Goal: Task Accomplishment & Management: Manage account settings

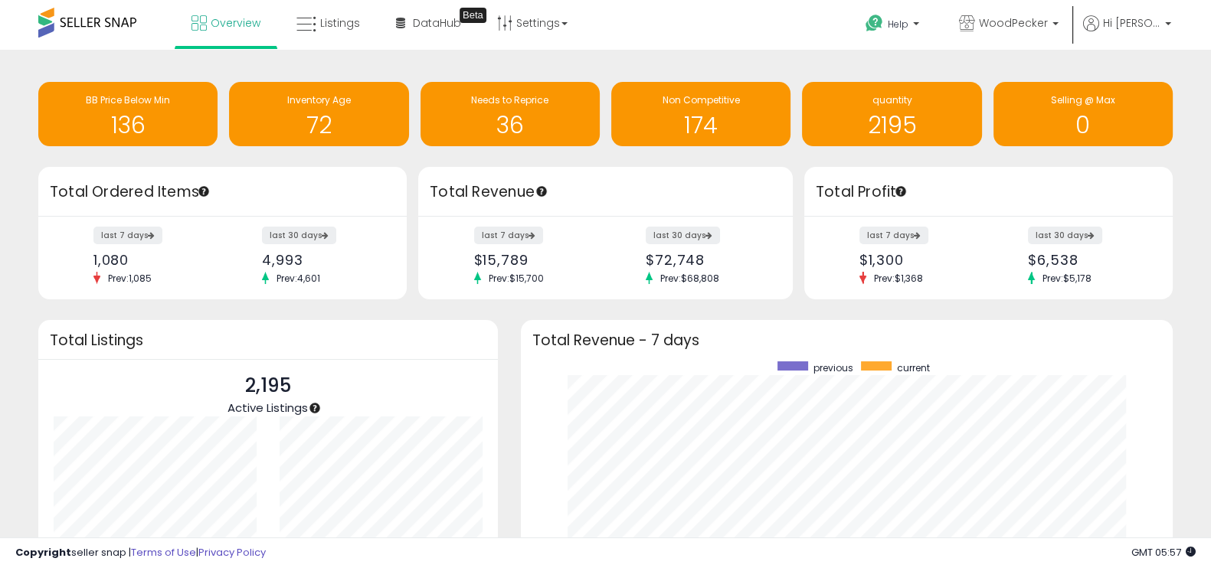
scroll to position [212, 620]
click at [69, 18] on span at bounding box center [87, 23] width 98 height 30
click at [117, 27] on span at bounding box center [87, 23] width 98 height 30
click at [234, 23] on span "Overview" at bounding box center [236, 22] width 50 height 15
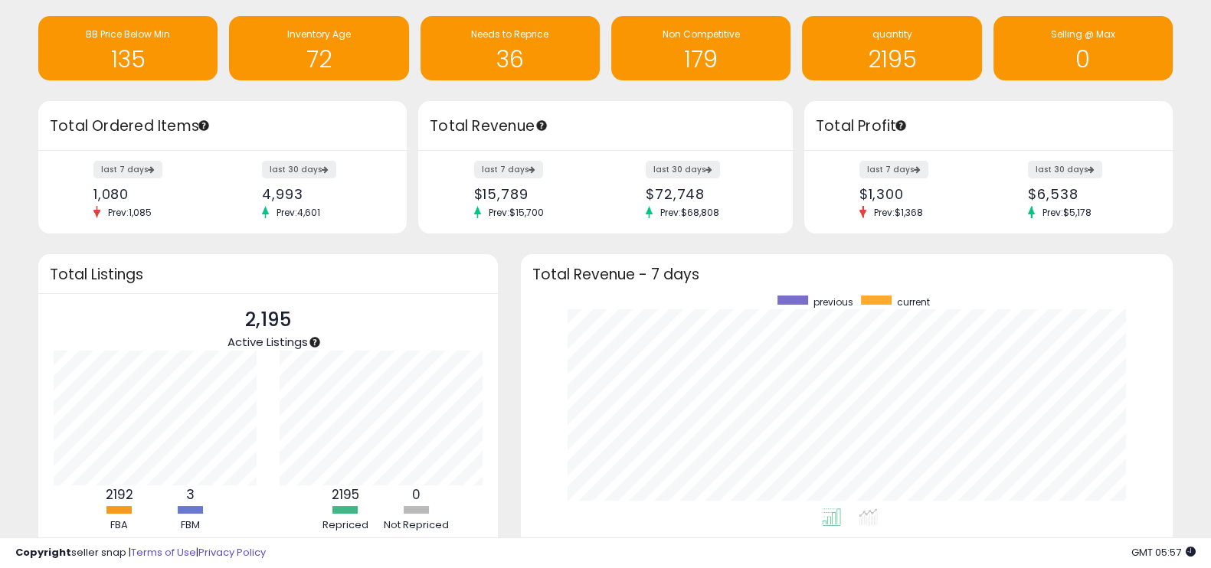
scroll to position [65, 0]
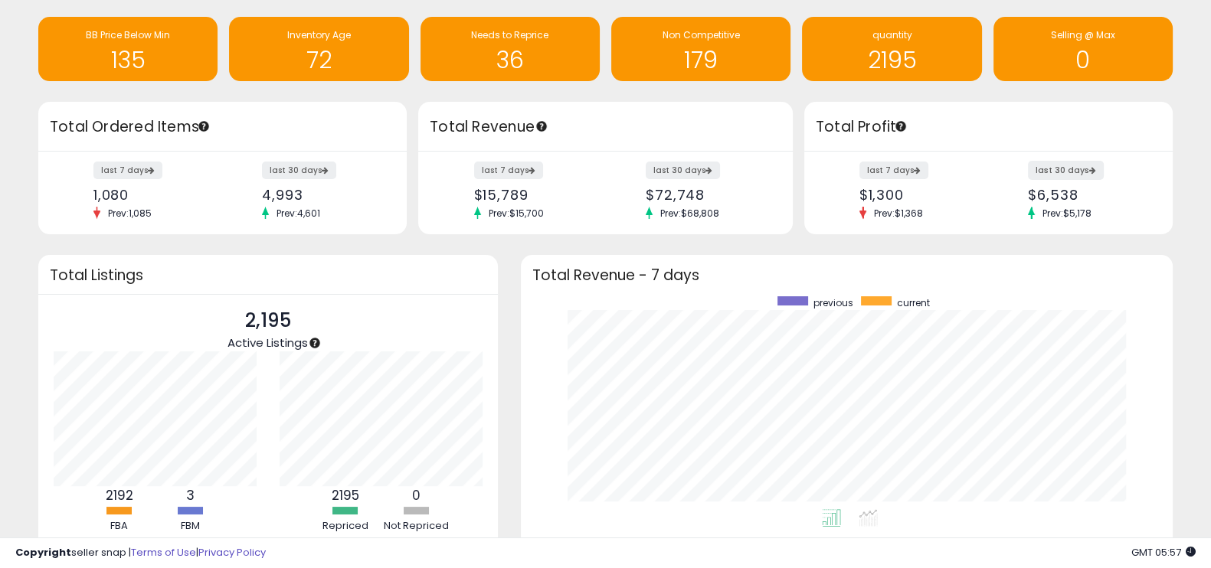
click at [1074, 170] on label "last 30 days" at bounding box center [1066, 170] width 76 height 19
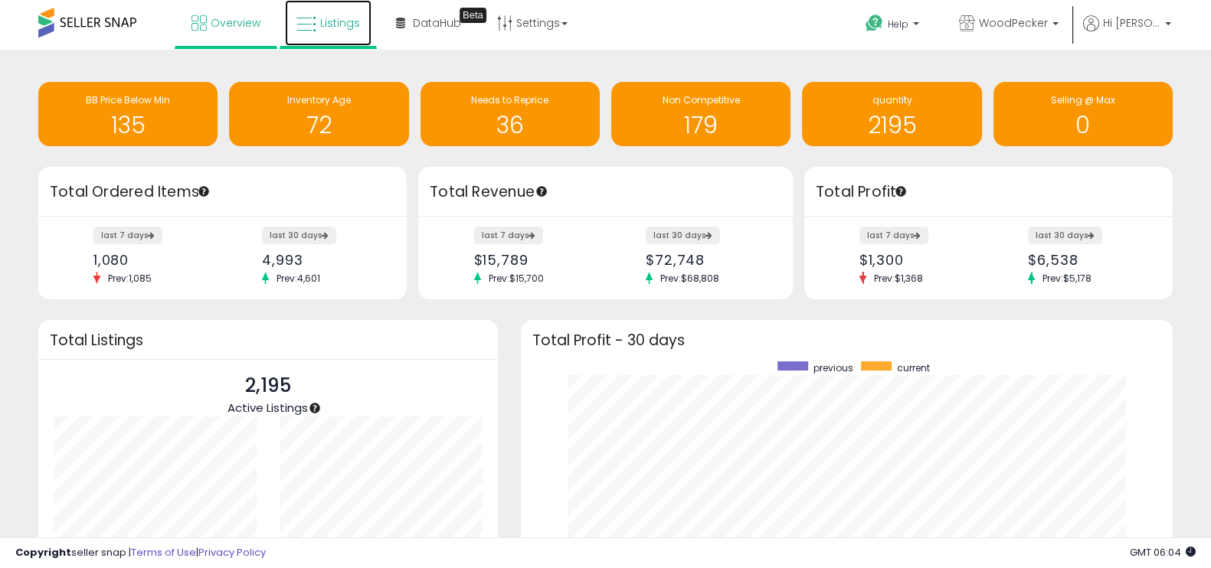
click at [333, 31] on link "Listings" at bounding box center [328, 23] width 87 height 46
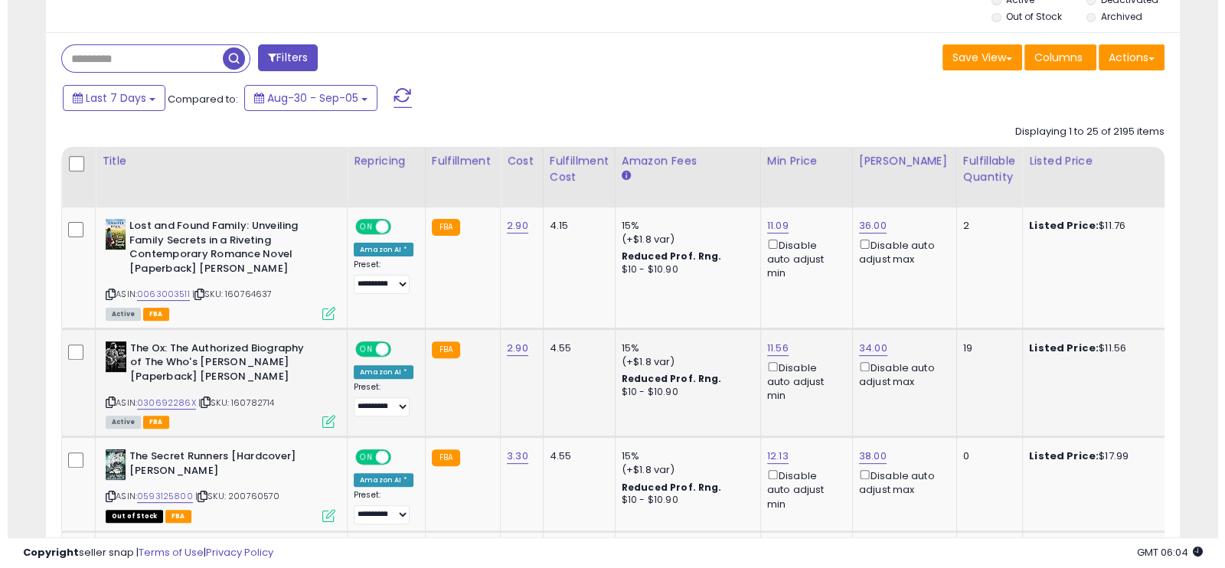
scroll to position [598, 0]
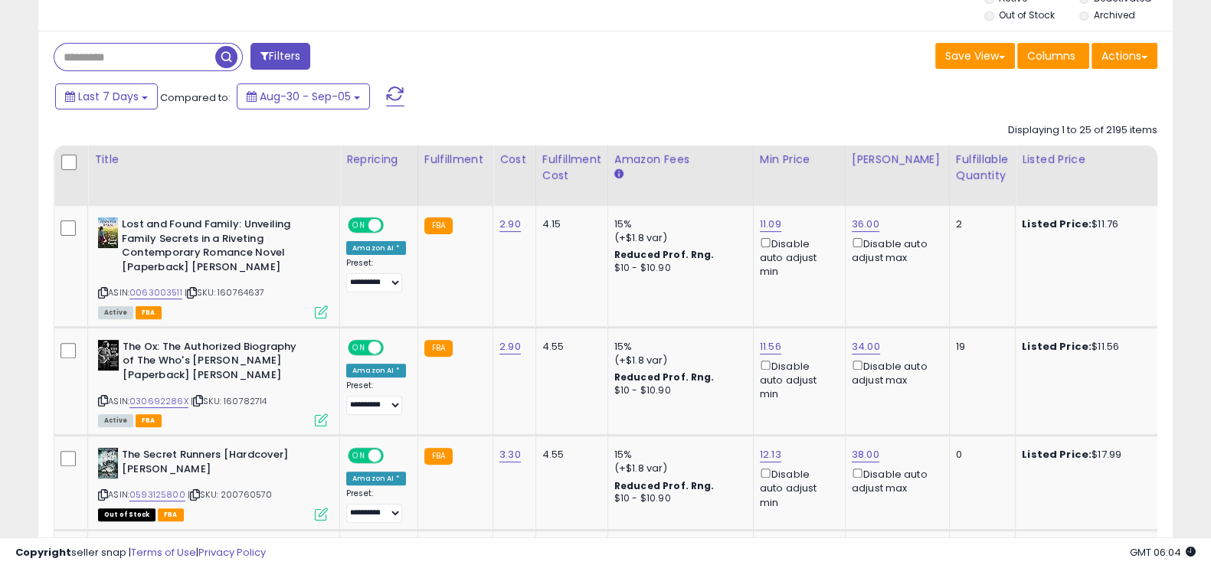
click at [138, 54] on input "text" at bounding box center [134, 57] width 161 height 27
paste input "*********"
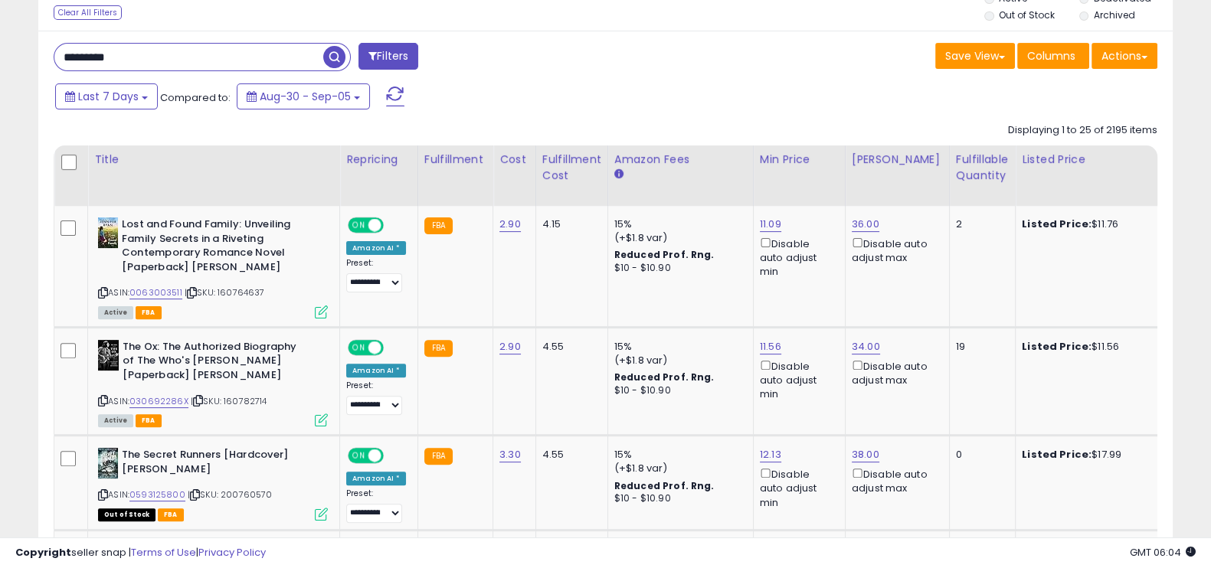
type input "*********"
click at [393, 66] on button "Filters" at bounding box center [388, 56] width 60 height 27
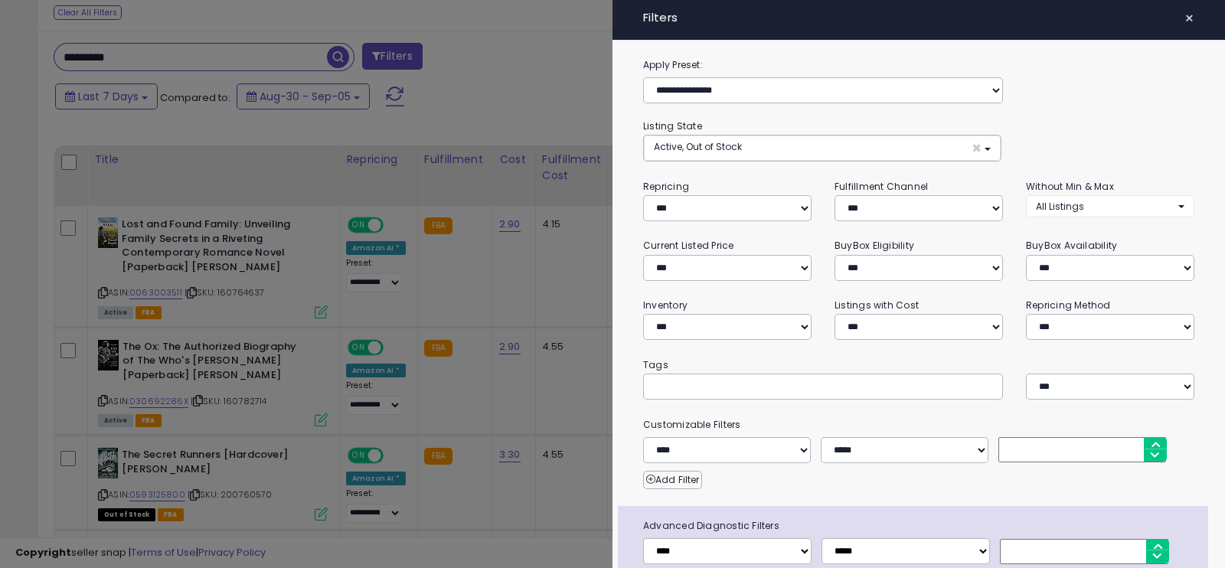
scroll to position [313, 665]
click at [1185, 17] on span "×" at bounding box center [1190, 18] width 10 height 21
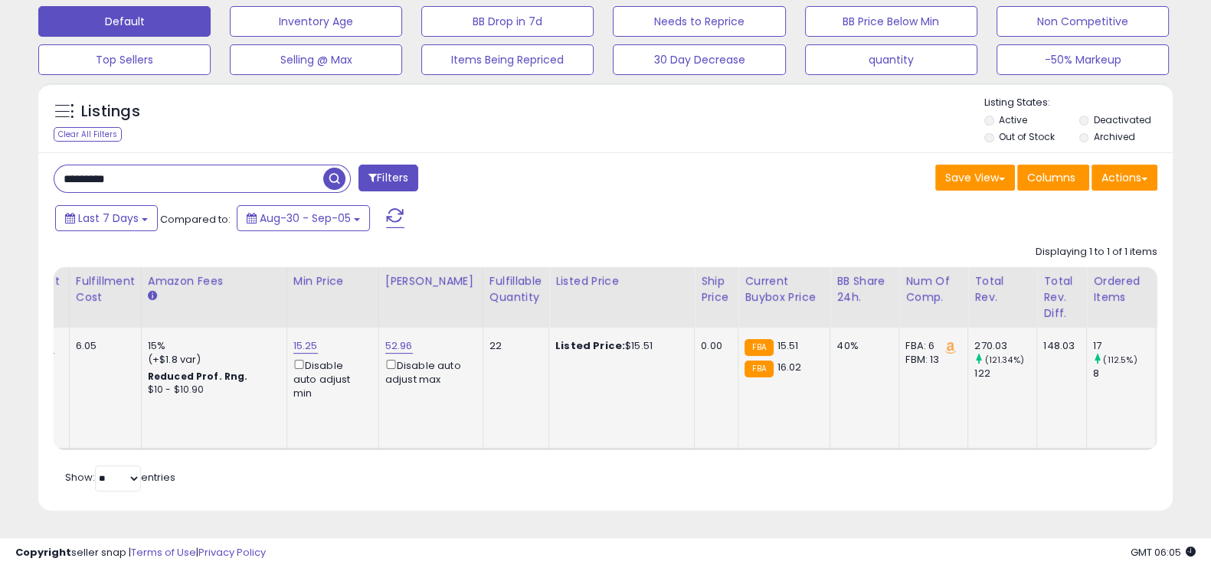
scroll to position [0, 0]
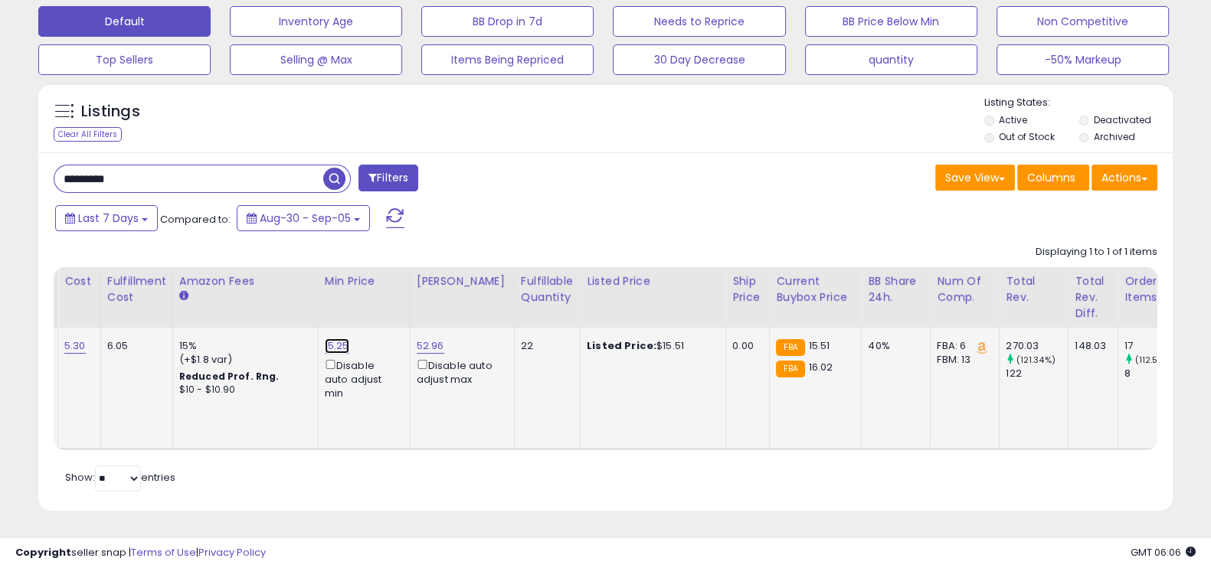
click at [337, 338] on link "15.25" at bounding box center [337, 345] width 25 height 15
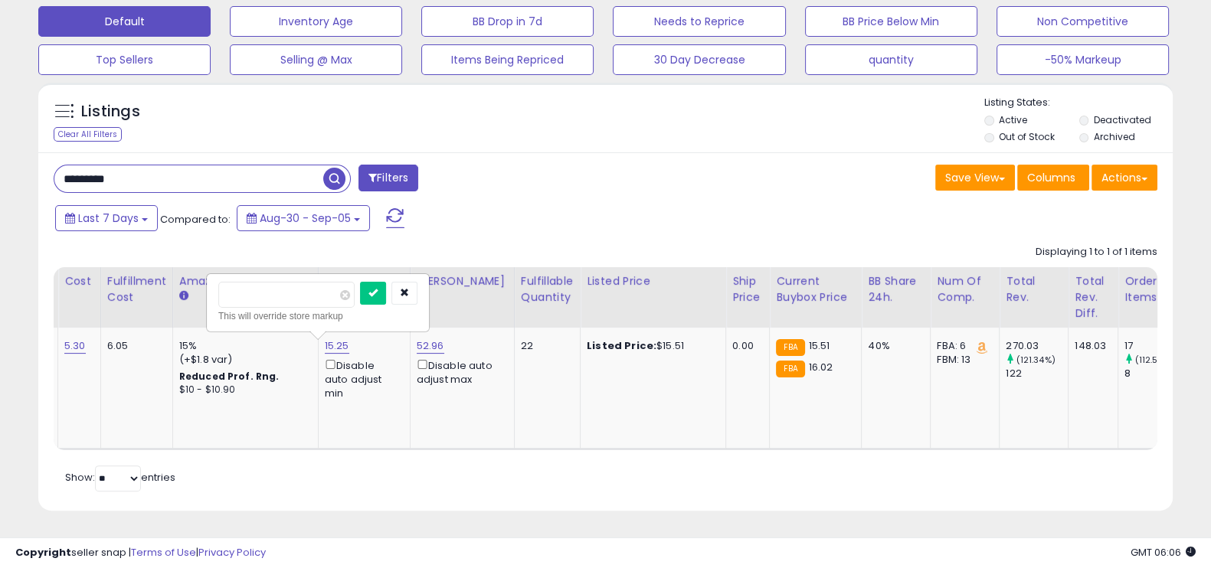
drag, startPoint x: 265, startPoint y: 274, endPoint x: 197, endPoint y: 270, distance: 68.3
click at [197, 270] on table "Title Repricing" at bounding box center [718, 358] width 2198 height 183
type input "*****"
click at [378, 288] on icon "submit" at bounding box center [372, 292] width 9 height 9
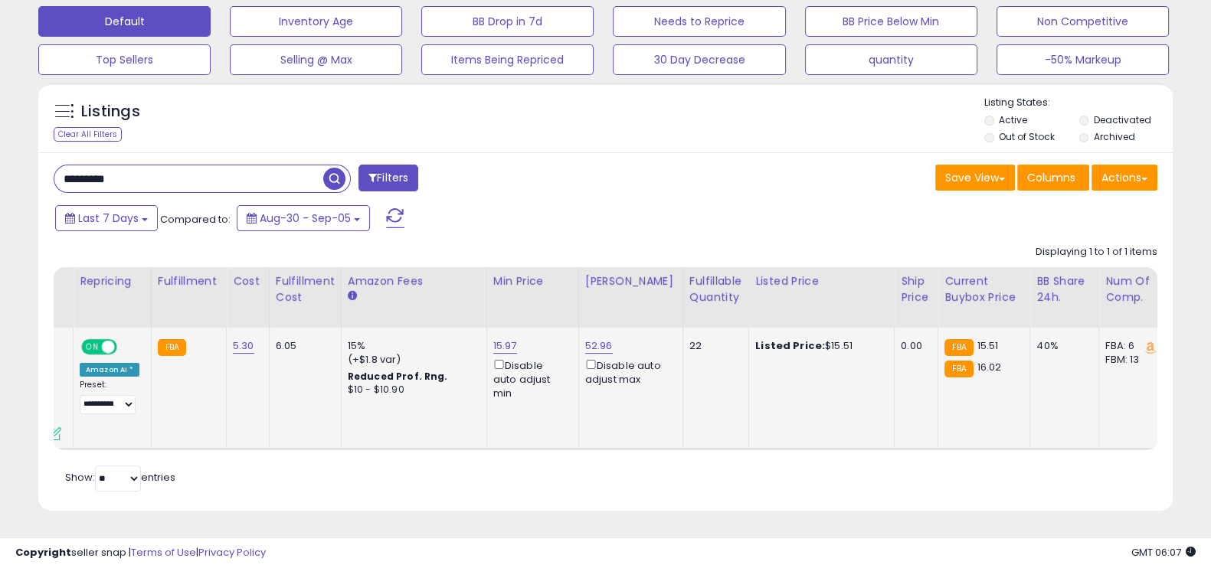
scroll to position [0, 773]
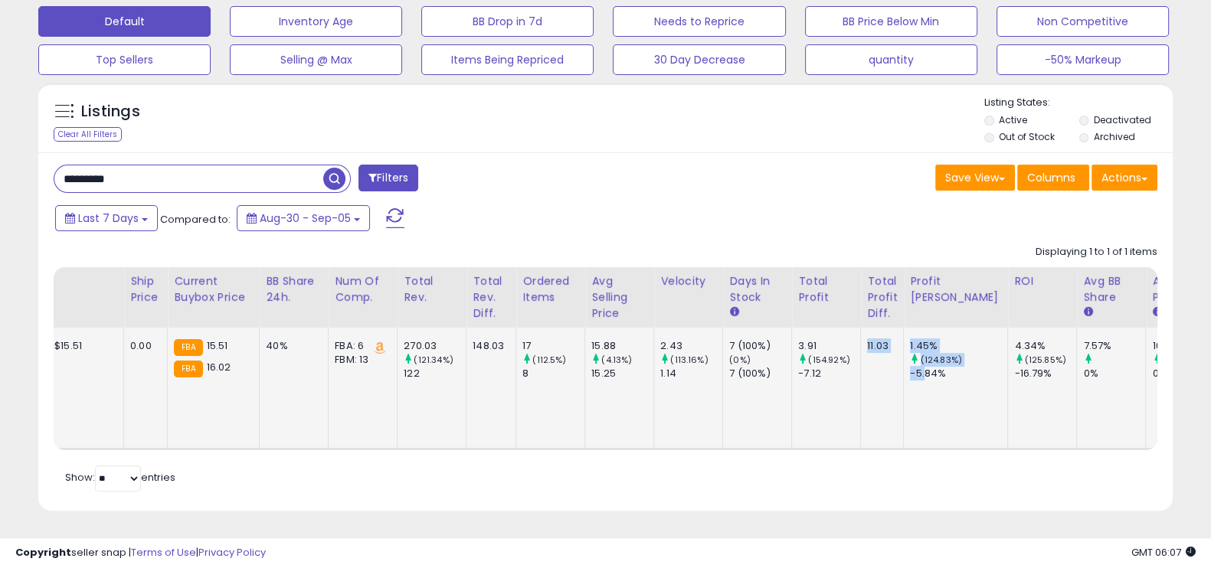
drag, startPoint x: 839, startPoint y: 355, endPoint x: 901, endPoint y: 371, distance: 64.1
click at [901, 371] on tr "**********" at bounding box center [116, 388] width 2197 height 121
click at [1008, 381] on td "4.34% (125.85%) -16.79%" at bounding box center [1042, 388] width 69 height 121
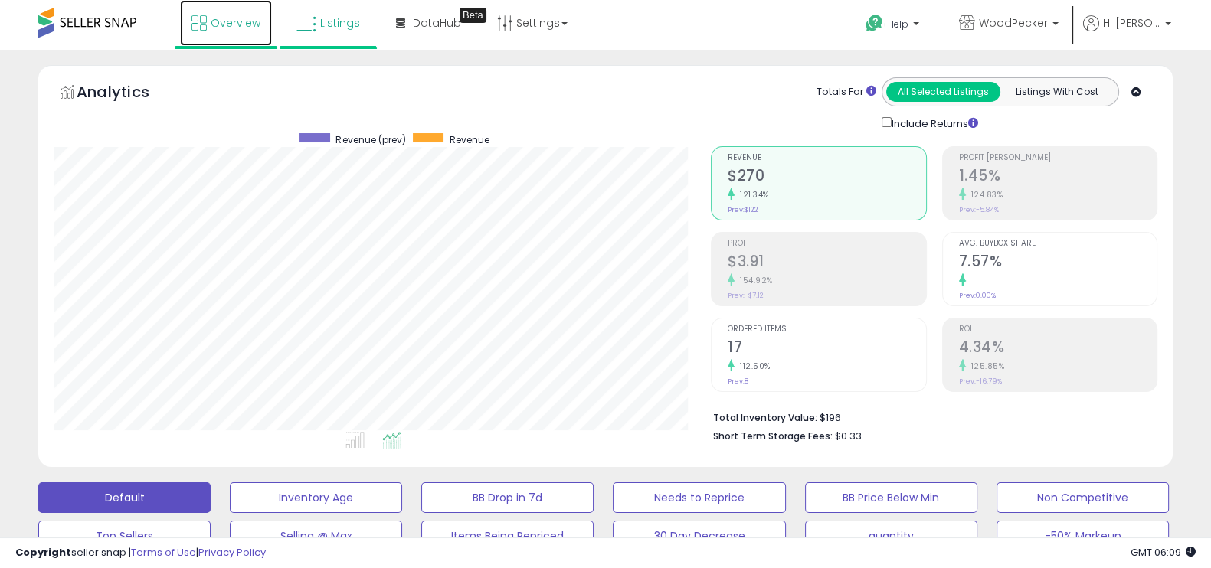
click at [232, 19] on span "Overview" at bounding box center [236, 22] width 50 height 15
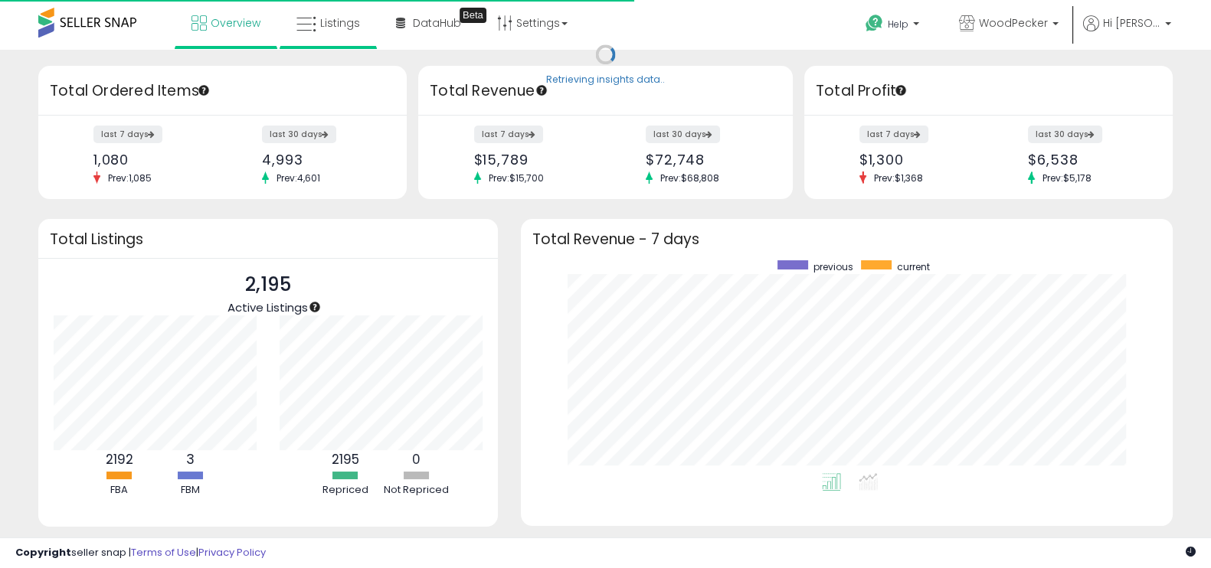
scroll to position [212, 620]
